Goal: Task Accomplishment & Management: Complete application form

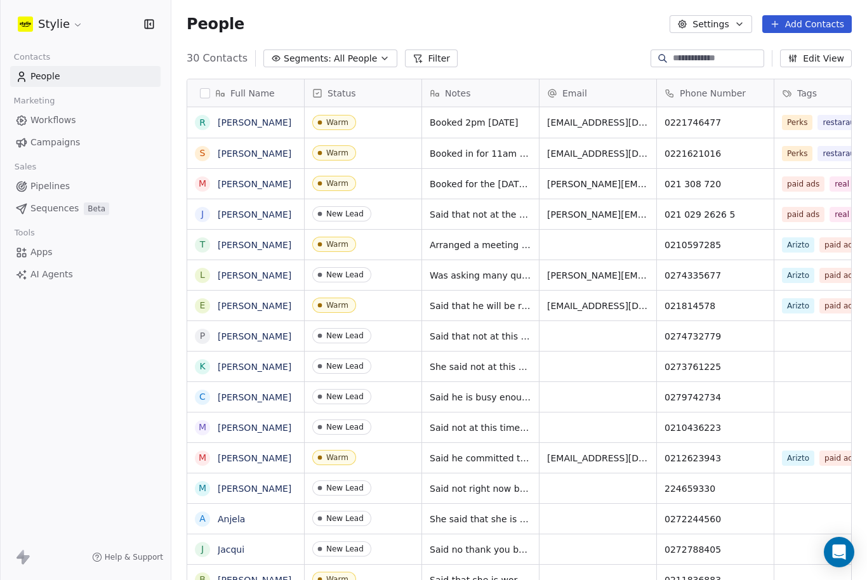
click at [791, 22] on button "Add Contacts" at bounding box center [808, 24] width 90 height 18
click at [21, 453] on html "Stylie Contacts People Marketing Workflows Campaigns Sales Pipelines Sequences …" at bounding box center [433, 290] width 867 height 580
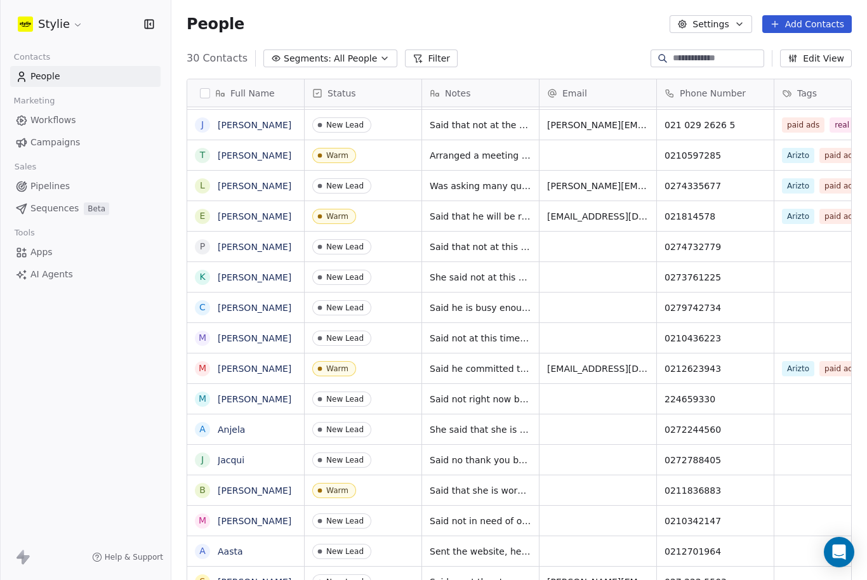
click at [65, 470] on div "Stylie Contacts People Marketing Workflows Campaigns Sales Pipelines Sequences …" at bounding box center [85, 290] width 171 height 580
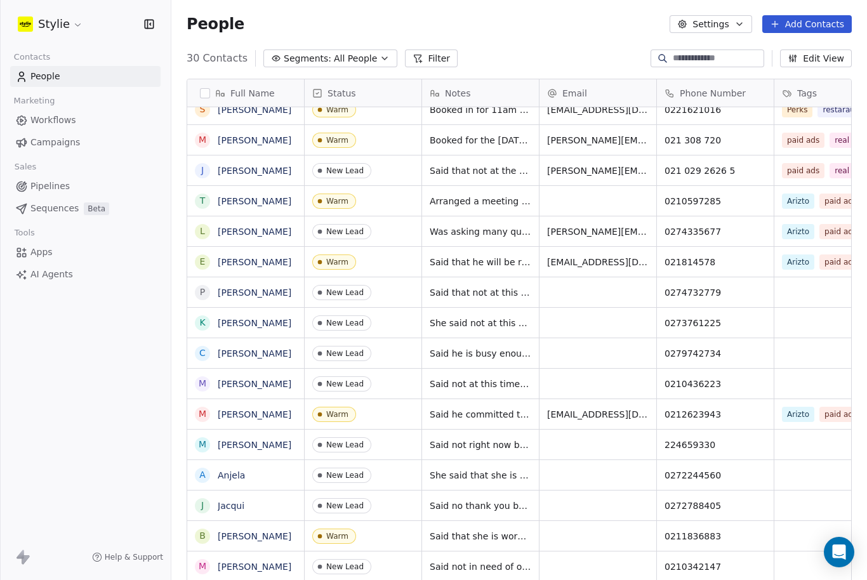
click at [56, 380] on div "Stylie Contacts People Marketing Workflows Campaigns Sales Pipelines Sequences …" at bounding box center [85, 290] width 171 height 580
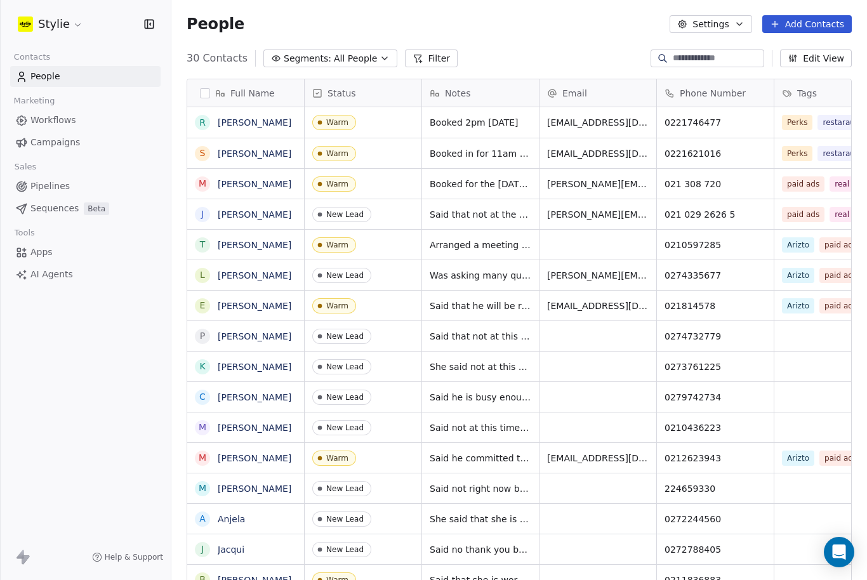
click at [817, 25] on button "Add Contacts" at bounding box center [808, 24] width 90 height 18
click at [783, 57] on span "Create new contact" at bounding box center [807, 51] width 87 height 13
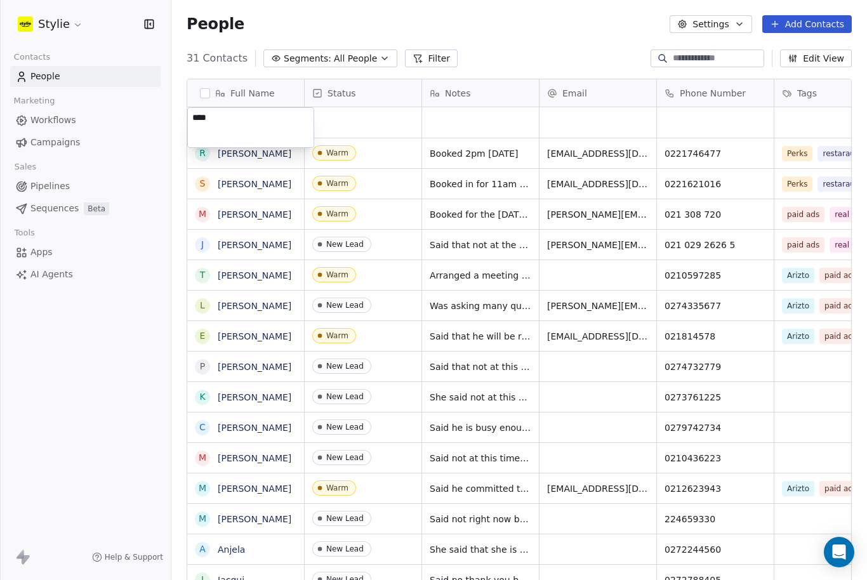
type textarea "*****"
click at [447, 63] on html "Stylie Contacts People Marketing Workflows Campaigns Sales Pipelines Sequences …" at bounding box center [433, 290] width 867 height 580
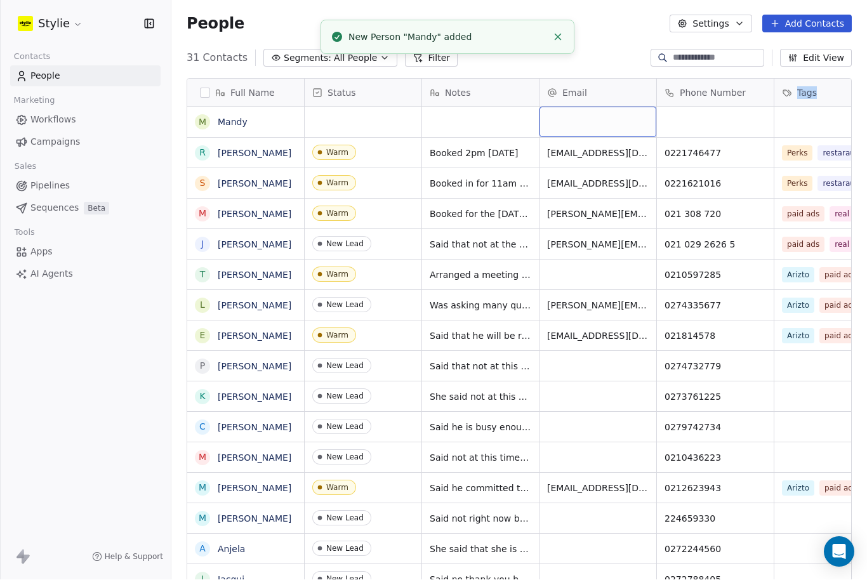
click at [563, 107] on div "grid" at bounding box center [598, 122] width 117 height 30
click at [563, 81] on input "email" at bounding box center [599, 81] width 112 height 25
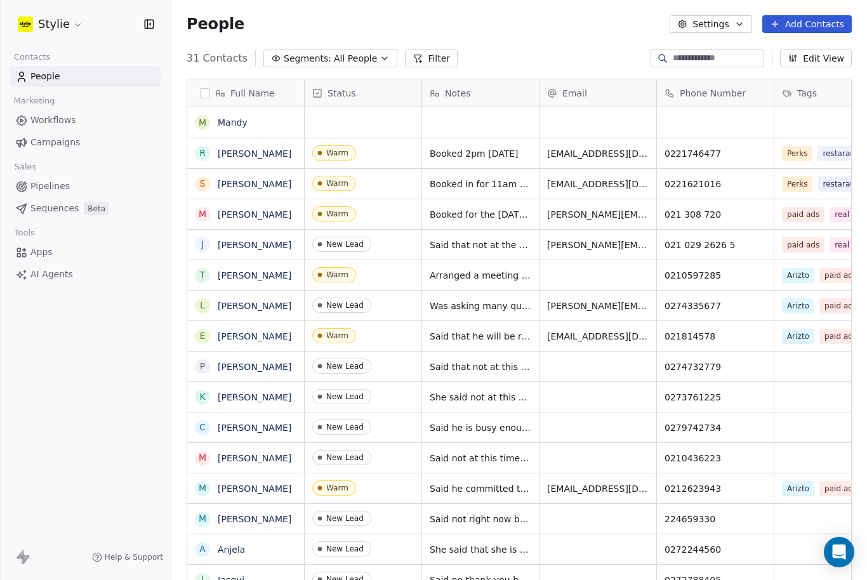
drag, startPoint x: 674, startPoint y: 76, endPoint x: 674, endPoint y: 58, distance: 18.4
click at [674, 58] on html "Stylie Contacts People Marketing Workflows Campaigns Sales Pipelines Sequences …" at bounding box center [433, 290] width 867 height 580
click at [674, 107] on div "grid" at bounding box center [715, 122] width 117 height 30
click at [674, 79] on input at bounding box center [716, 81] width 112 height 25
type input "**********"
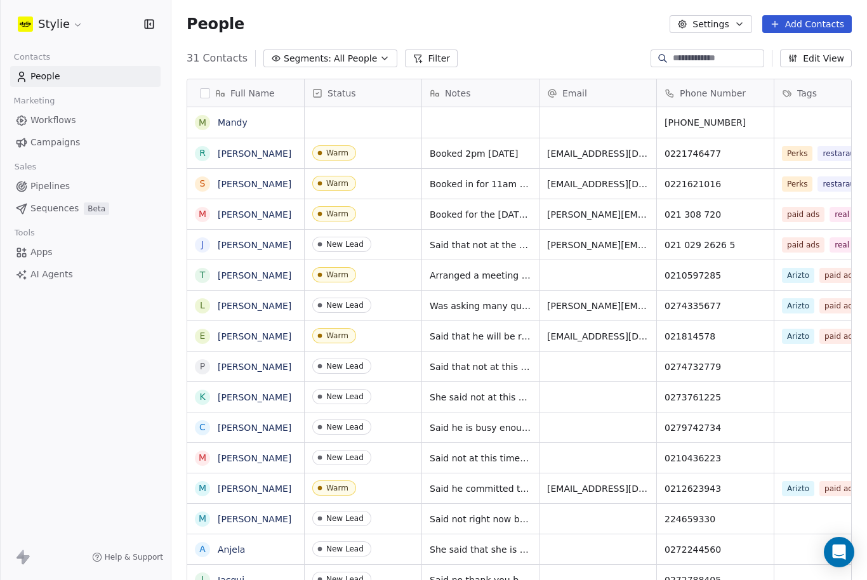
click at [443, 62] on html "Stylie Contacts People Marketing Workflows Campaigns Sales Pipelines Sequences …" at bounding box center [433, 290] width 867 height 580
click at [448, 107] on div "grid" at bounding box center [480, 122] width 117 height 30
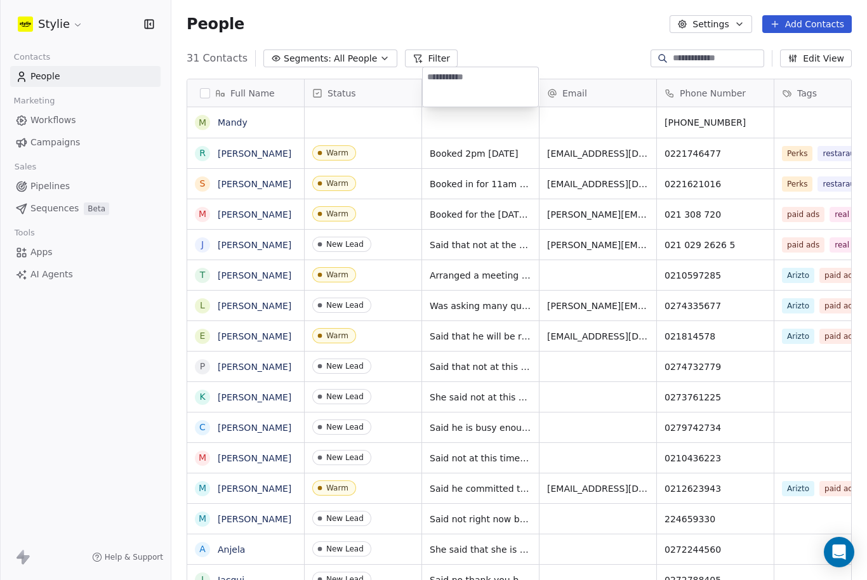
click at [448, 79] on textarea at bounding box center [481, 86] width 116 height 39
type textarea "**********"
drag, startPoint x: 585, startPoint y: 76, endPoint x: 585, endPoint y: 56, distance: 19.7
click at [585, 56] on html "Stylie Contacts People Marketing Workflows Campaigns Sales Pipelines Sequences …" at bounding box center [433, 290] width 867 height 580
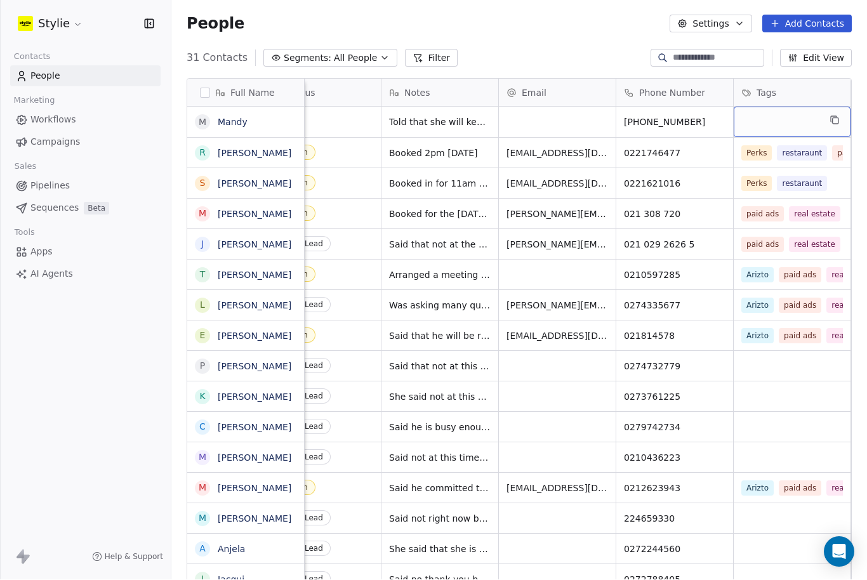
click at [800, 107] on div "grid" at bounding box center [792, 122] width 117 height 30
click at [834, 116] on icon "grid" at bounding box center [835, 121] width 10 height 10
click at [776, 107] on div "grid" at bounding box center [792, 122] width 117 height 30
click at [767, 79] on div "Tags" at bounding box center [792, 92] width 117 height 27
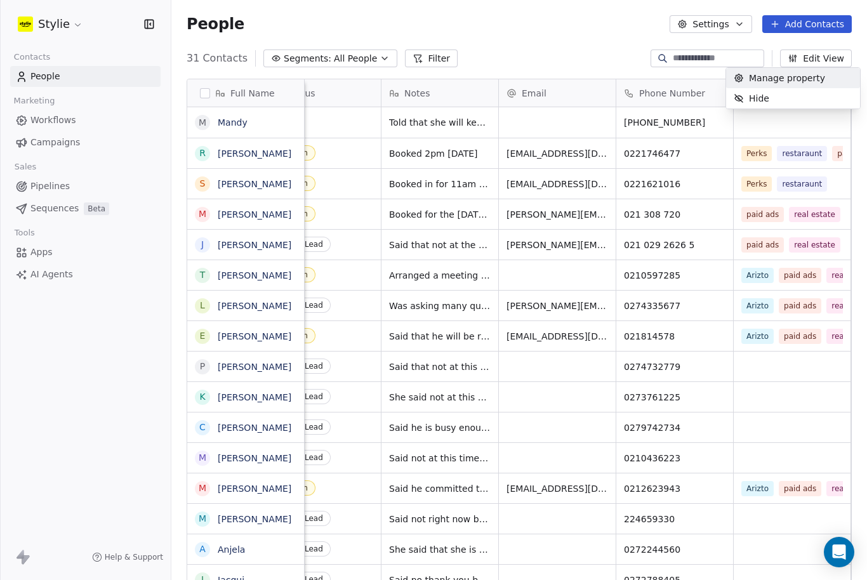
click at [764, 81] on span "Manage property" at bounding box center [787, 78] width 76 height 13
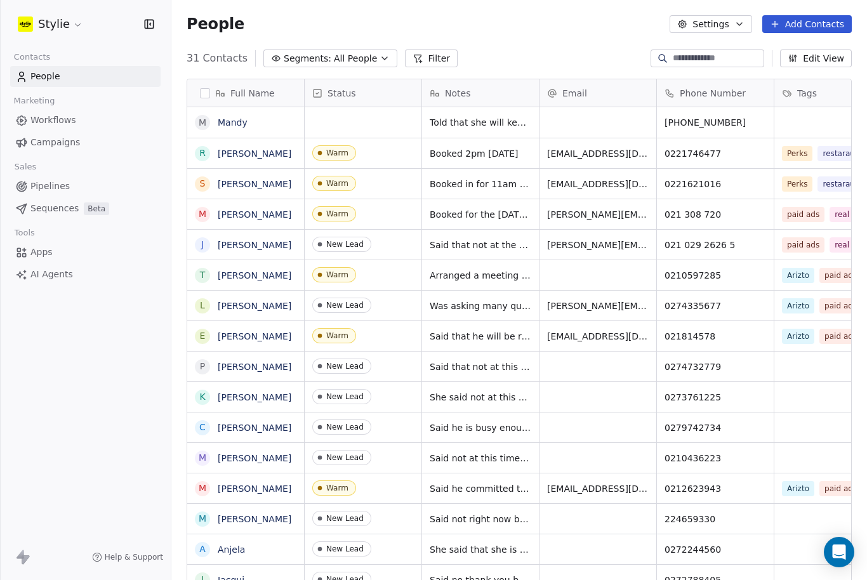
scroll to position [0, 41]
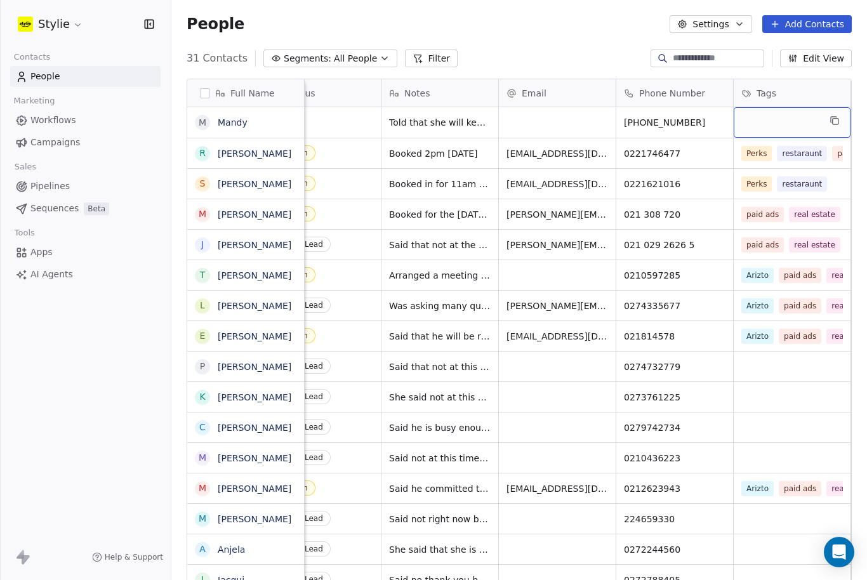
click at [753, 119] on div "grid" at bounding box center [792, 122] width 117 height 30
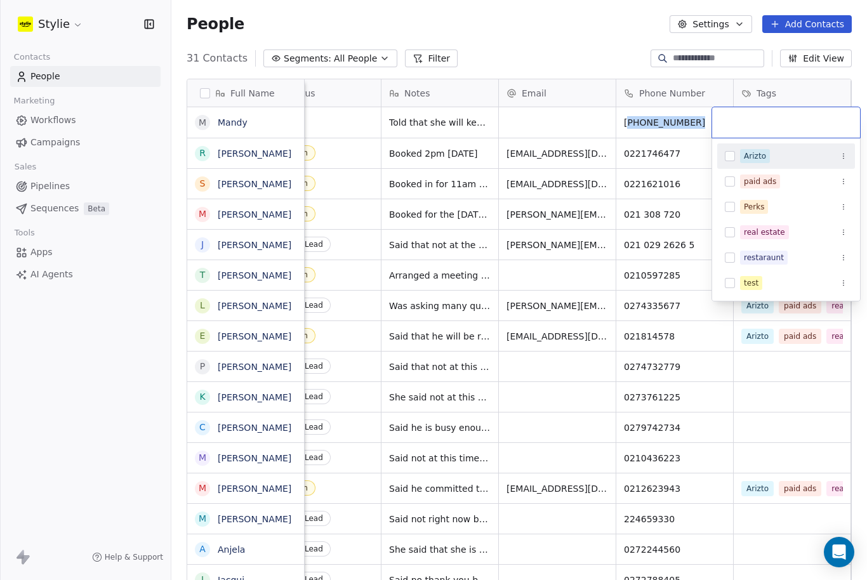
click at [753, 77] on html "Stylie Contacts People Marketing Workflows Campaigns Sales Pipelines Sequences …" at bounding box center [433, 290] width 867 height 580
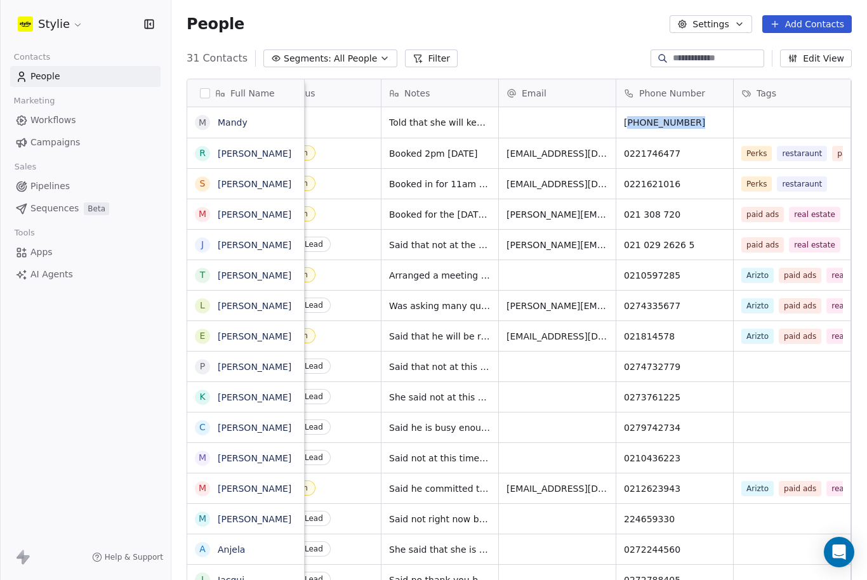
click at [753, 77] on html "Stylie Contacts People Marketing Workflows Campaigns Sales Pipelines Sequences …" at bounding box center [433, 290] width 867 height 580
click at [756, 107] on div "grid" at bounding box center [792, 122] width 117 height 30
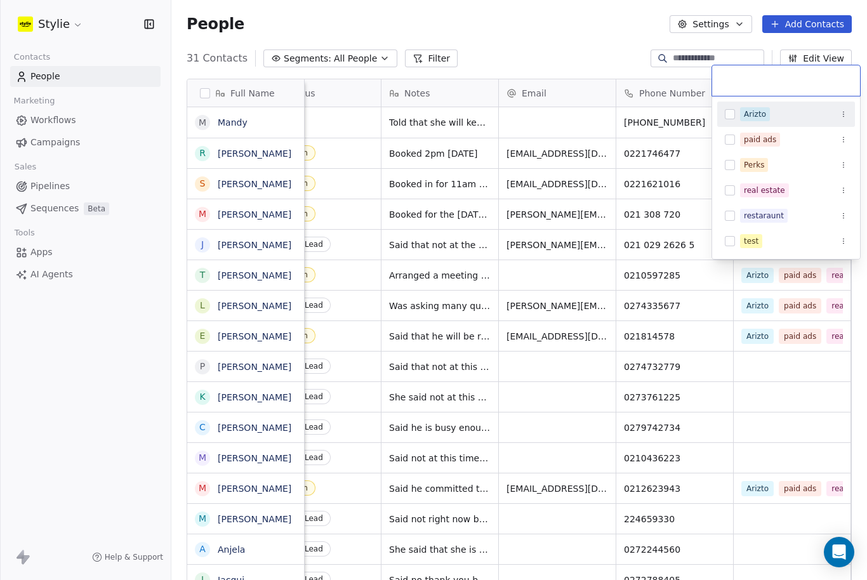
click at [751, 112] on div "Arizto" at bounding box center [755, 114] width 22 height 11
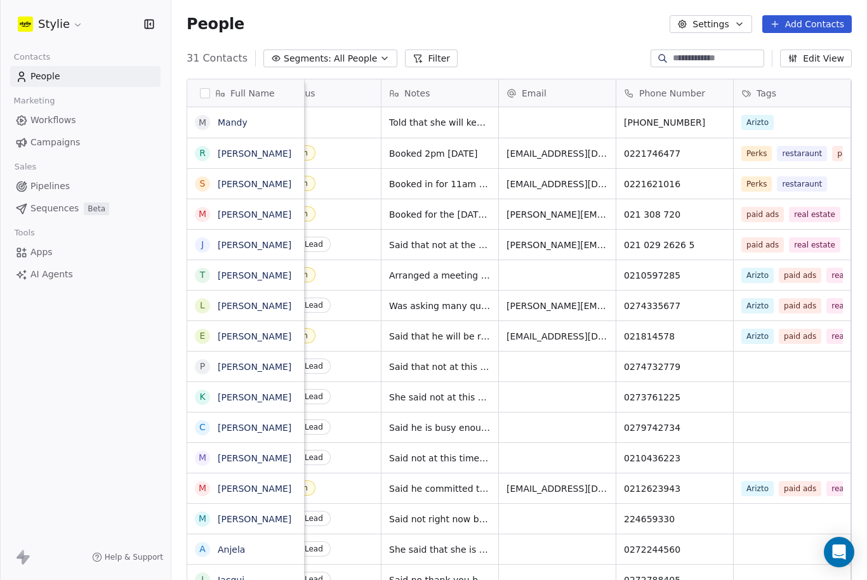
click at [782, 382] on html "Stylie Contacts People Marketing Workflows Campaigns Sales Pipelines Sequences …" at bounding box center [433, 290] width 867 height 580
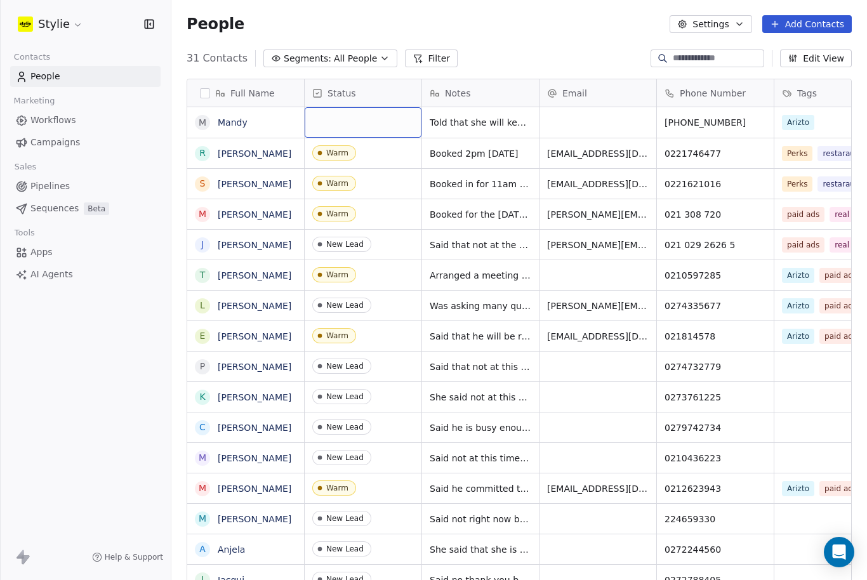
scroll to position [0, 0]
click at [816, 25] on button "Add Contacts" at bounding box center [808, 24] width 90 height 18
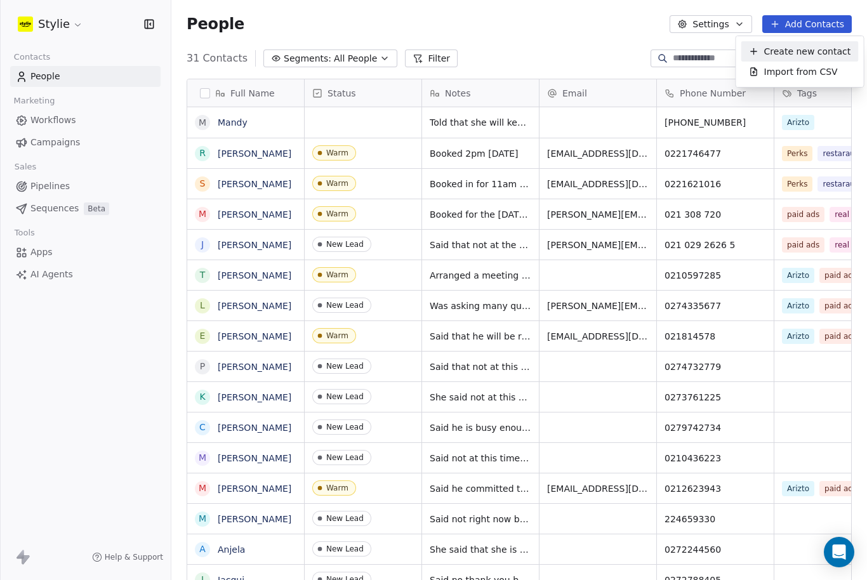
click at [789, 56] on span "Create new contact" at bounding box center [807, 51] width 87 height 13
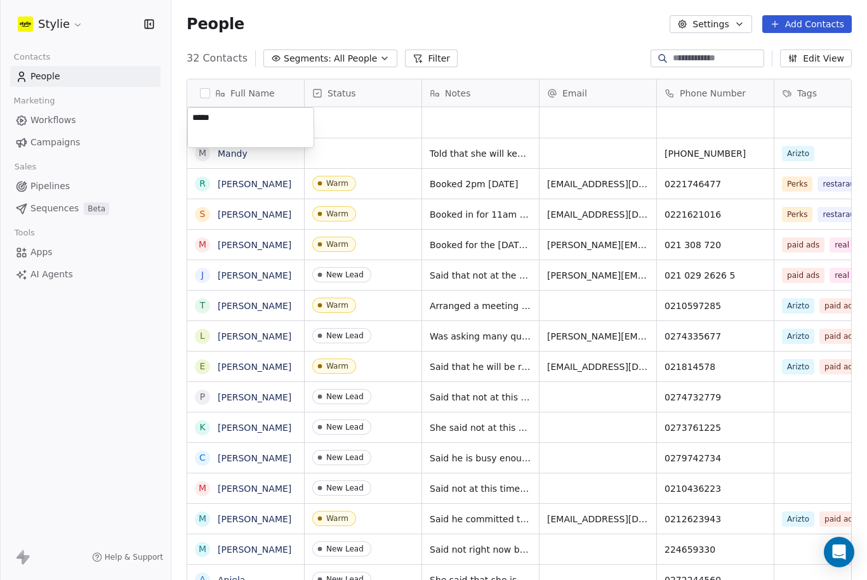
type textarea "******"
click at [453, 58] on html "[PERSON_NAME] Contacts People Marketing Workflows Campaigns Sales Pipelines Seq…" at bounding box center [433, 290] width 867 height 580
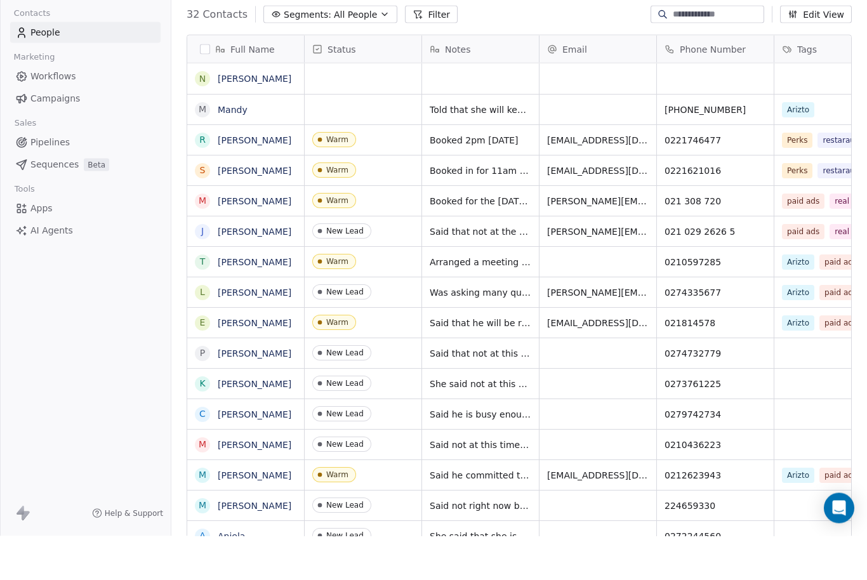
scroll to position [42, 0]
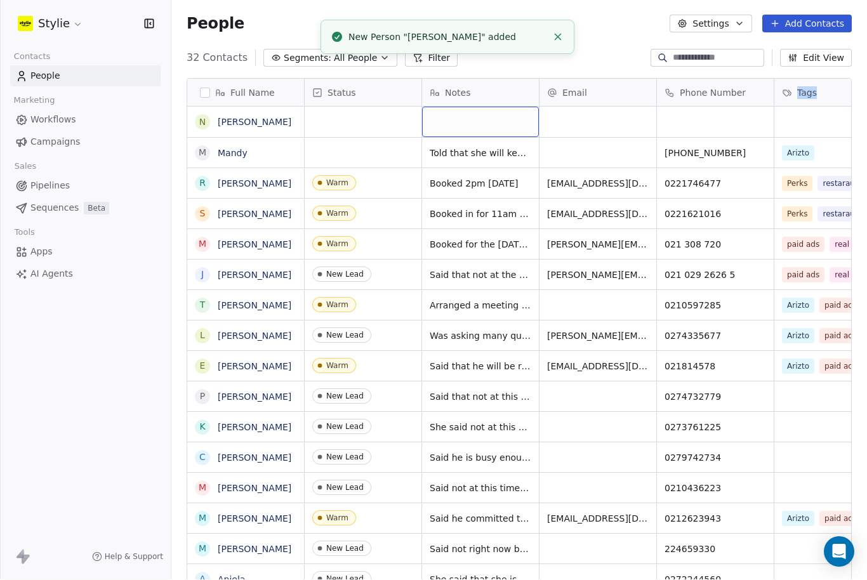
click at [450, 107] on div "grid" at bounding box center [480, 122] width 117 height 30
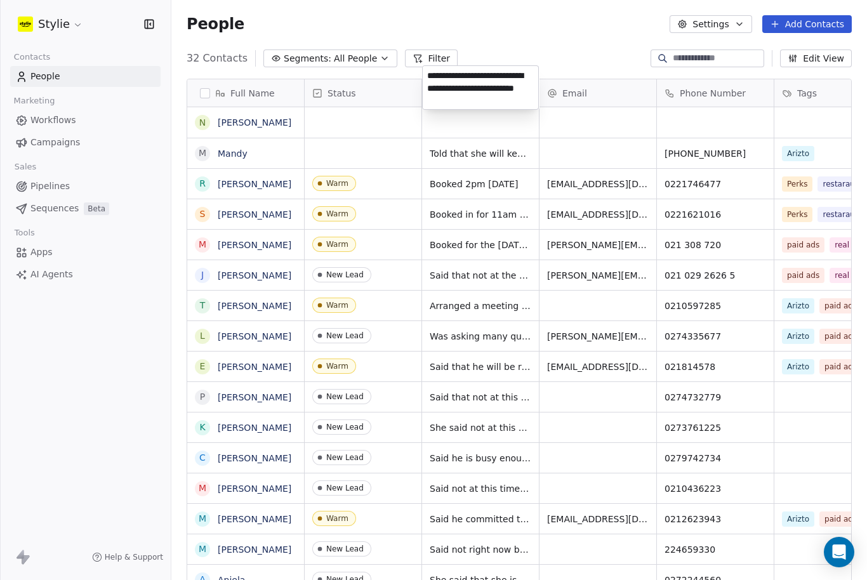
type textarea "**********"
click at [809, 87] on html "[PERSON_NAME] Contacts People Marketing Workflows Campaigns Sales Pipelines Seq…" at bounding box center [433, 290] width 867 height 580
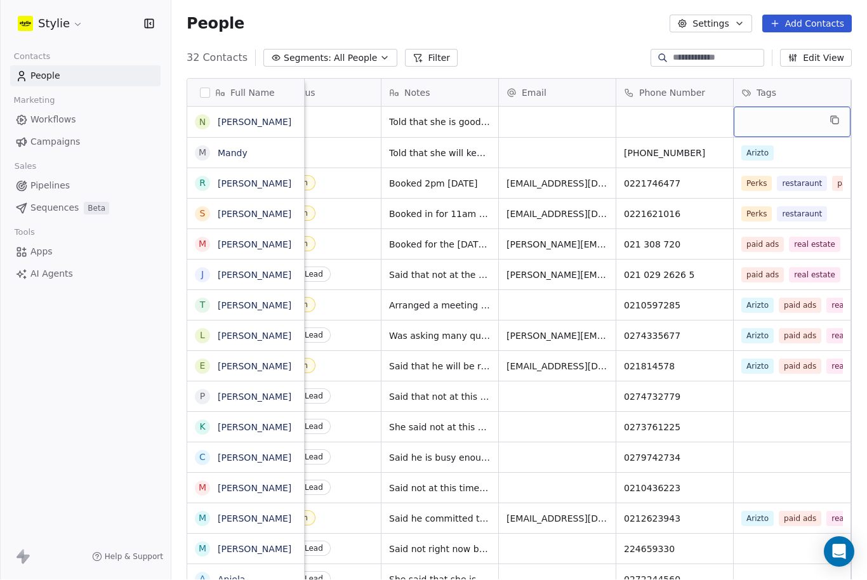
click at [794, 107] on div "grid" at bounding box center [792, 122] width 117 height 30
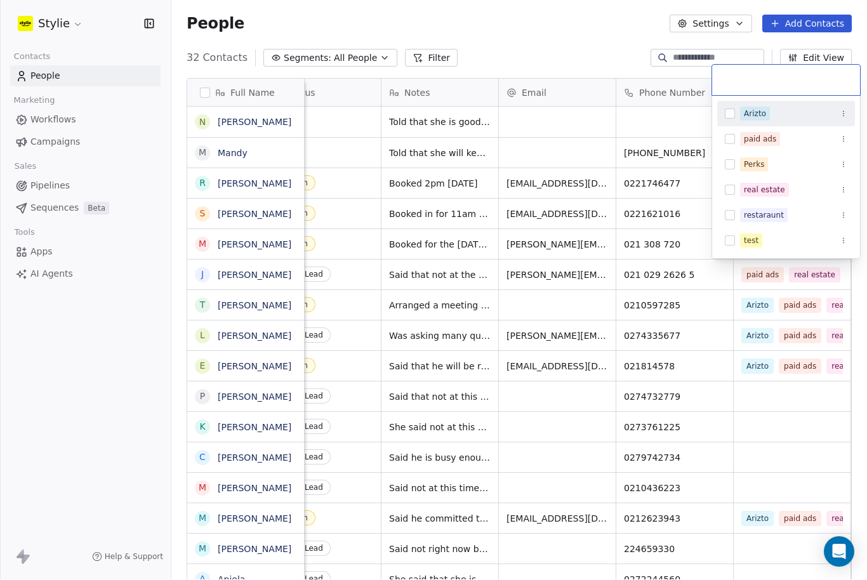
click at [793, 79] on input "text" at bounding box center [786, 81] width 133 height 14
click at [794, 79] on input "text" at bounding box center [786, 81] width 133 height 14
click at [731, 118] on button "Suggestions" at bounding box center [730, 114] width 10 height 10
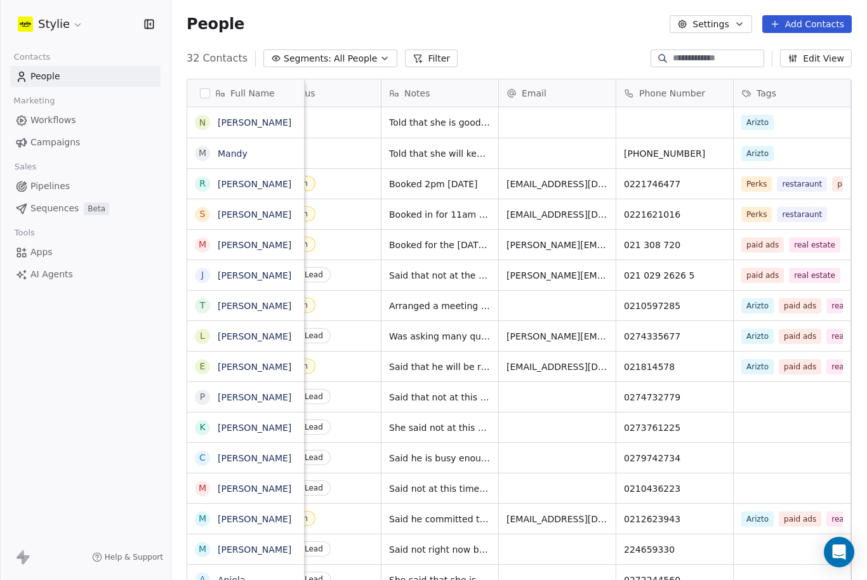
drag, startPoint x: 646, startPoint y: 78, endPoint x: 646, endPoint y: 60, distance: 18.4
click at [646, 60] on html "[PERSON_NAME] Contacts People Marketing Workflows Campaigns Sales Pipelines Seq…" at bounding box center [433, 290] width 867 height 580
click at [642, 107] on div "grid" at bounding box center [674, 122] width 117 height 30
type input "********"
click at [806, 65] on html "[PERSON_NAME] Contacts People Marketing Workflows Campaigns Sales Pipelines Seq…" at bounding box center [433, 290] width 867 height 580
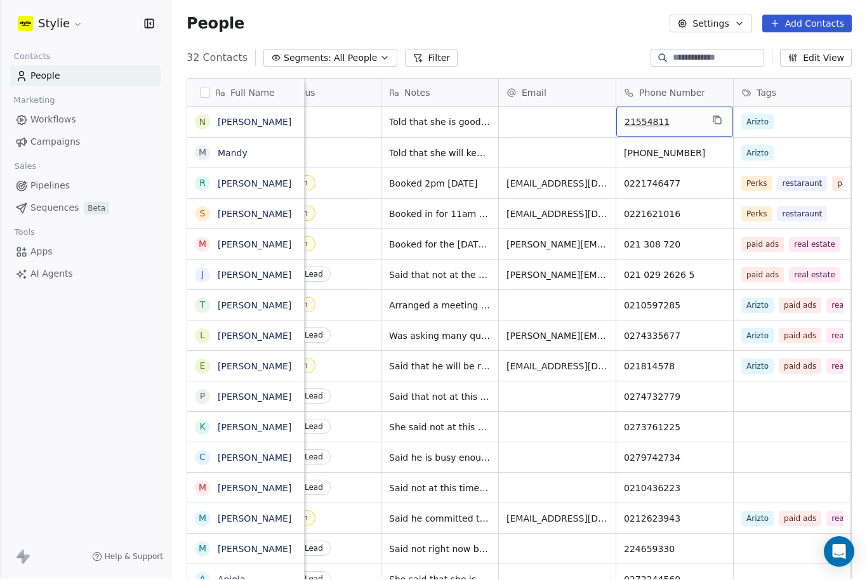
click at [627, 116] on span "21554811" at bounding box center [663, 122] width 77 height 13
click at [625, 116] on span "21554811" at bounding box center [663, 122] width 77 height 13
click at [620, 81] on input "********" at bounding box center [675, 81] width 112 height 25
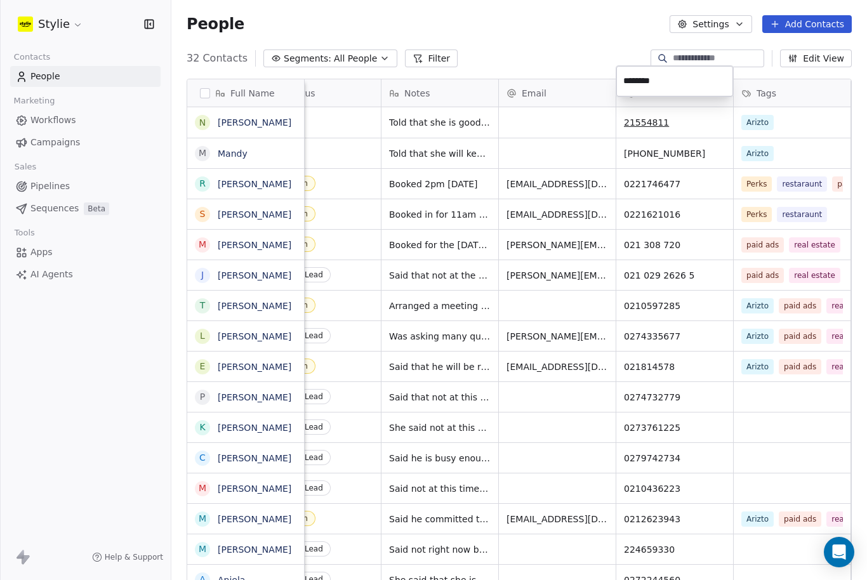
click at [630, 81] on input "********" at bounding box center [675, 81] width 112 height 25
click at [627, 79] on input "********" at bounding box center [675, 81] width 112 height 25
type input "*********"
click at [518, 78] on html "[PERSON_NAME] Contacts People Marketing Workflows Campaigns Sales Pipelines Seq…" at bounding box center [433, 290] width 867 height 580
click at [551, 107] on div "grid" at bounding box center [557, 122] width 117 height 30
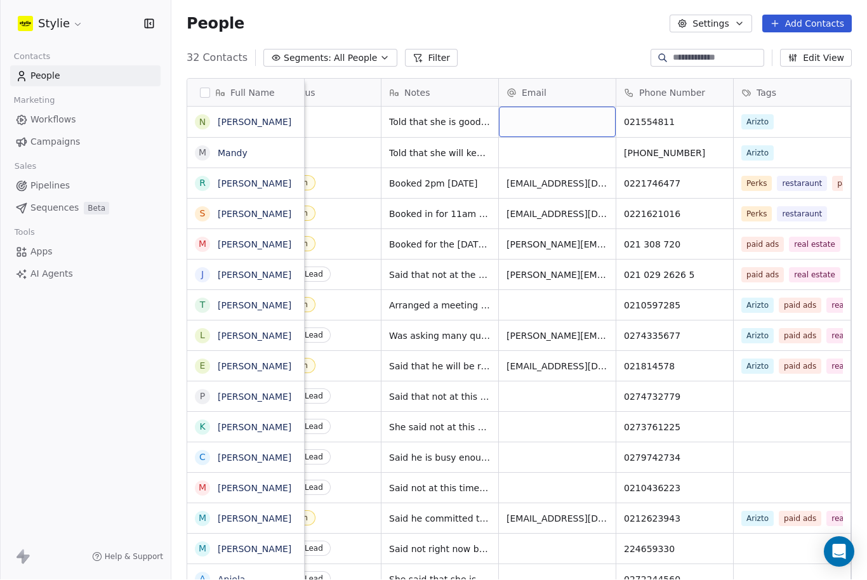
scroll to position [0, 0]
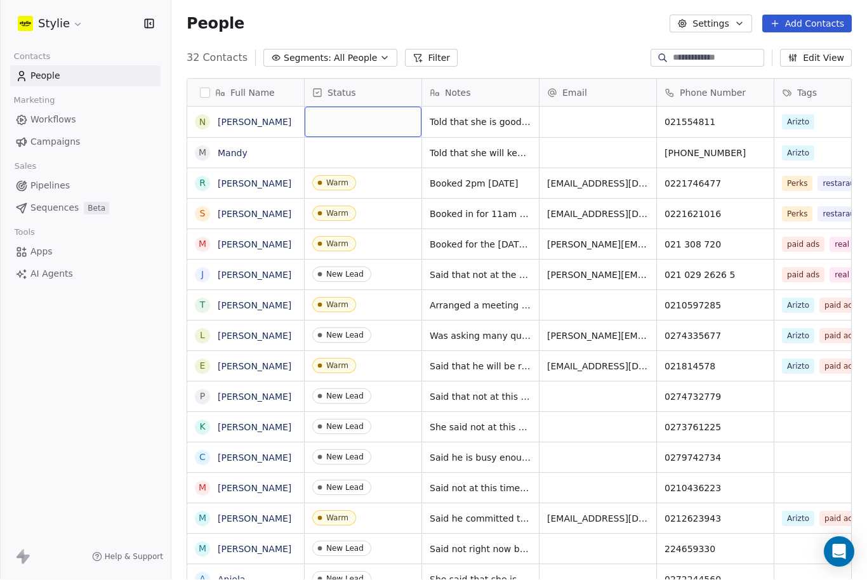
click at [313, 107] on div "grid" at bounding box center [363, 122] width 117 height 30
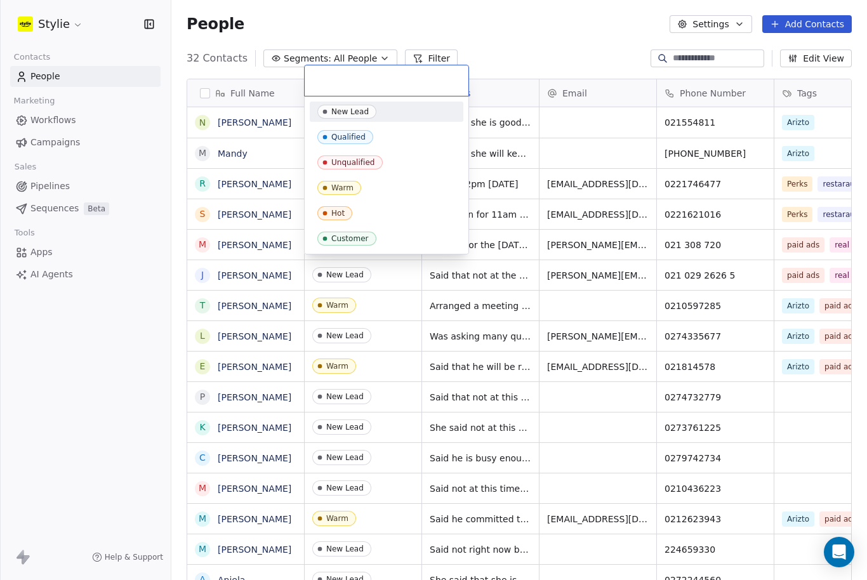
click at [370, 114] on span "New Lead" at bounding box center [346, 112] width 59 height 14
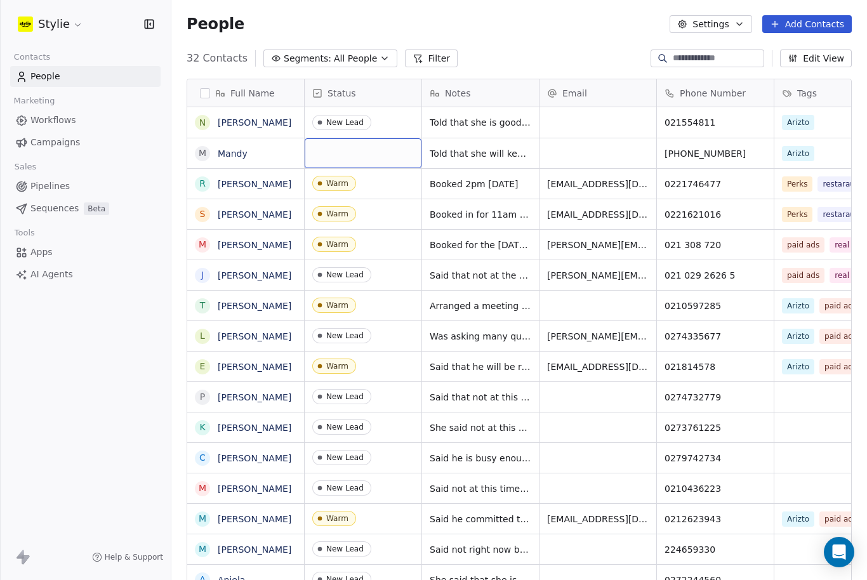
scroll to position [1, 1]
click at [340, 138] on div "grid" at bounding box center [363, 153] width 117 height 30
click at [333, 138] on div "grid" at bounding box center [363, 153] width 117 height 30
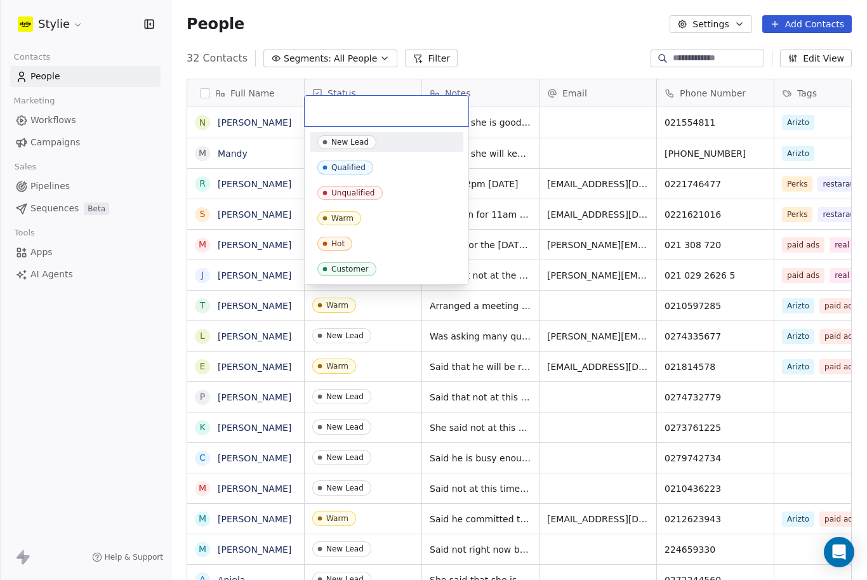
click at [344, 139] on div "New Lead" at bounding box center [349, 142] width 37 height 9
